Goal: Navigation & Orientation: Understand site structure

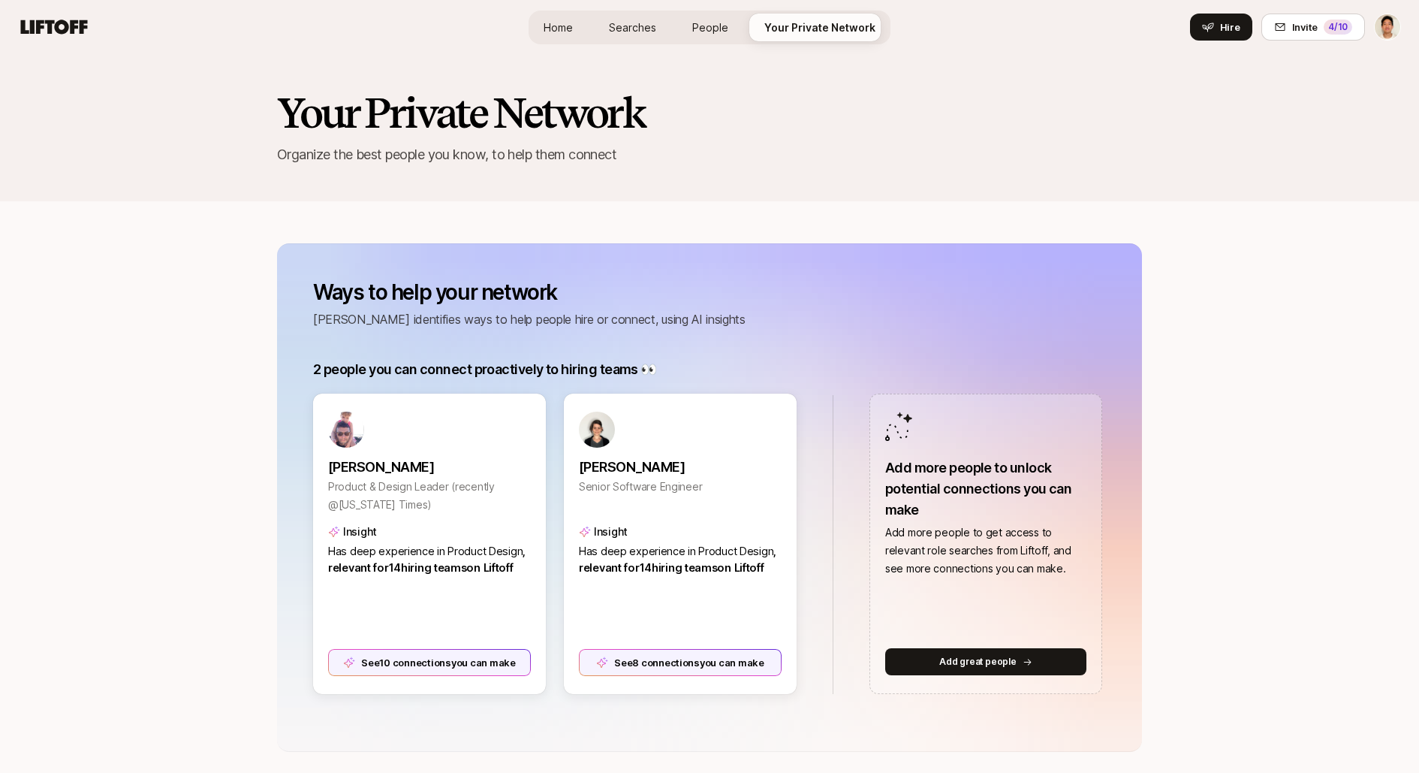
click at [255, 140] on div "Your Private Network Organize the best people you know, to help them connect" at bounding box center [709, 127] width 1419 height 147
